Goal: Navigation & Orientation: Understand site structure

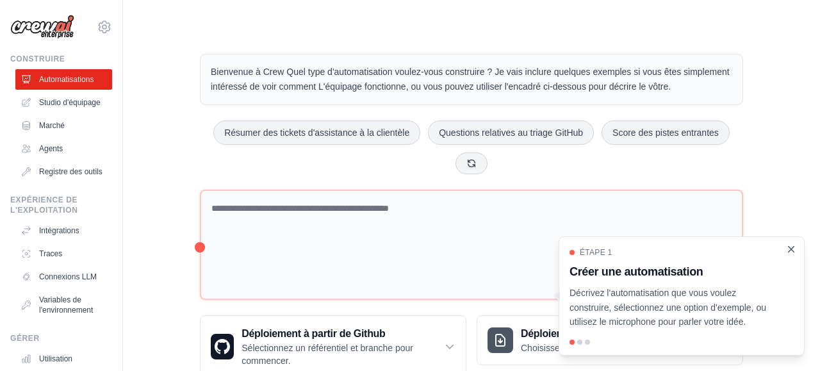
click at [794, 249] on icon "Départ rapproché" at bounding box center [791, 249] width 12 height 12
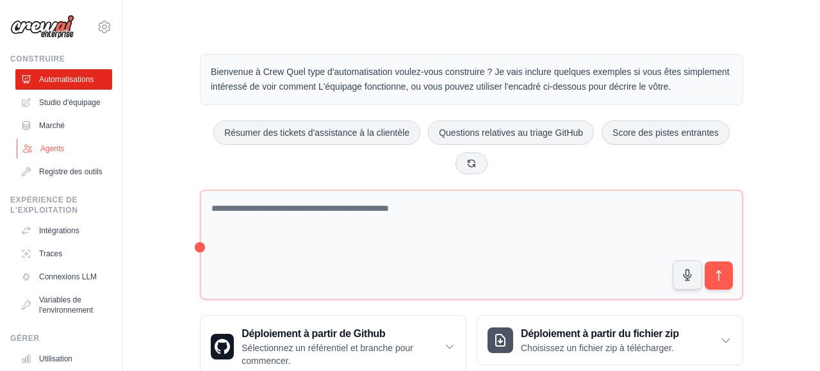
click at [48, 151] on link "Agents" at bounding box center [65, 148] width 97 height 20
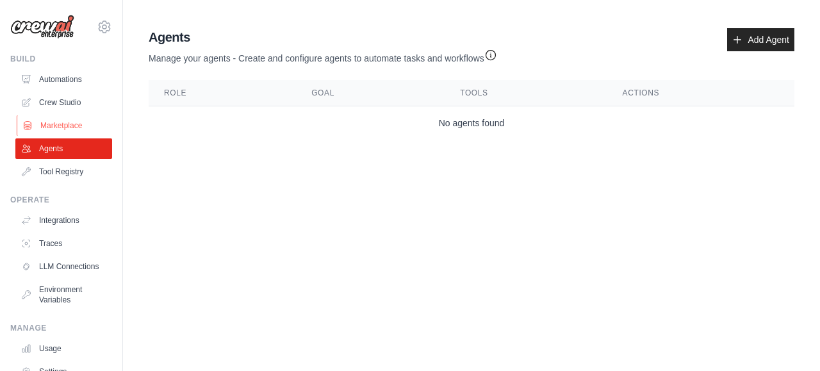
click at [54, 125] on link "Marketplace" at bounding box center [65, 125] width 97 height 20
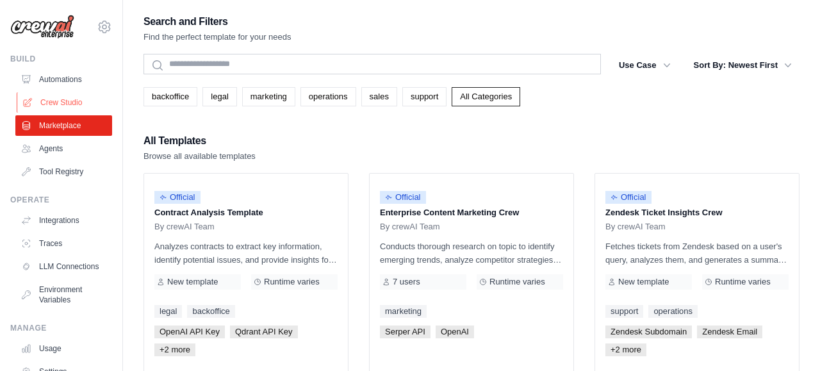
click at [52, 103] on link "Crew Studio" at bounding box center [65, 102] width 97 height 20
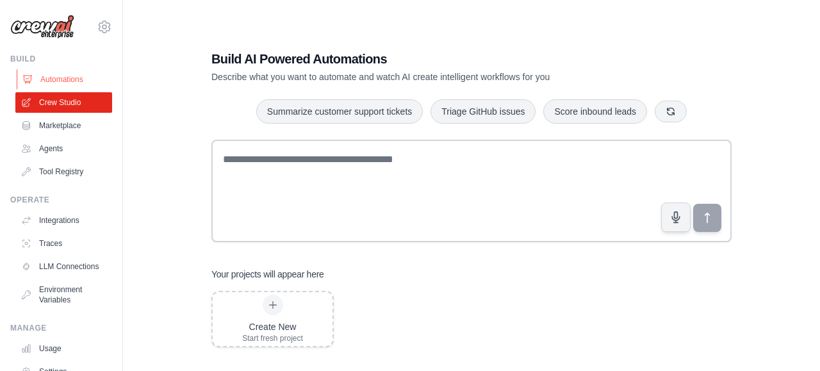
click at [55, 79] on link "Automations" at bounding box center [65, 79] width 97 height 20
